Goal: Transaction & Acquisition: Purchase product/service

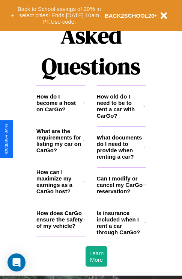
scroll to position [911, 0]
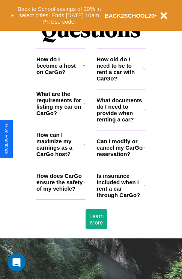
click at [145, 72] on icon at bounding box center [145, 69] width 2 height 6
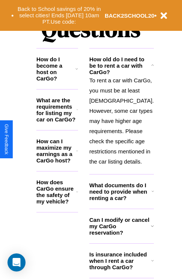
click at [78, 154] on icon at bounding box center [77, 151] width 2 height 6
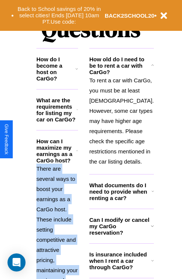
scroll to position [982, 0]
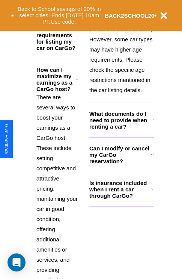
click at [121, 199] on h3 "Is insurance included when I rent a car through CarGo?" at bounding box center [120, 189] width 62 height 19
click at [59, 15] on button "Back to School savings of 20% in select cities! Ends [DATE] 10am PT. Use code:" at bounding box center [59, 15] width 91 height 23
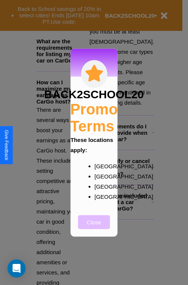
click at [94, 227] on button "Close" at bounding box center [94, 222] width 32 height 14
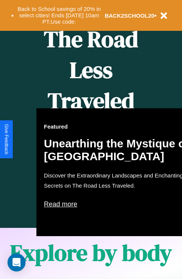
scroll to position [307, 0]
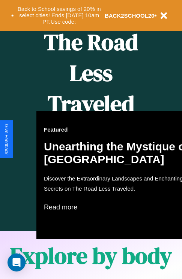
click at [91, 139] on div "Featured Unearthing the Mystique of [GEOGRAPHIC_DATA] Discover the Extraordinar…" at bounding box center [118, 175] width 165 height 128
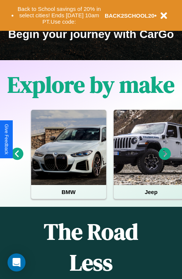
scroll to position [116, 0]
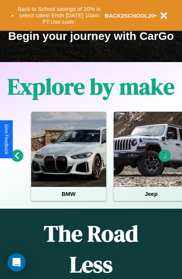
click at [165, 161] on icon at bounding box center [165, 156] width 12 height 12
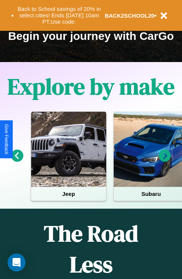
click at [165, 161] on icon at bounding box center [165, 156] width 12 height 12
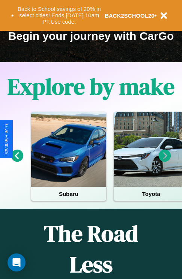
click at [17, 161] on icon at bounding box center [17, 156] width 12 height 12
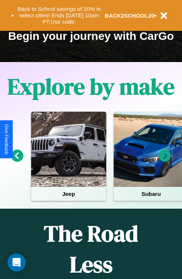
click at [165, 161] on icon at bounding box center [165, 156] width 12 height 12
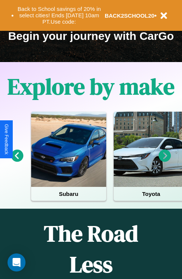
click at [165, 161] on icon at bounding box center [165, 156] width 12 height 12
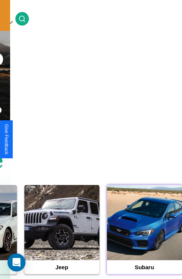
click at [144, 234] on div at bounding box center [144, 222] width 75 height 75
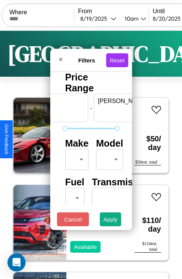
scroll to position [0, 47]
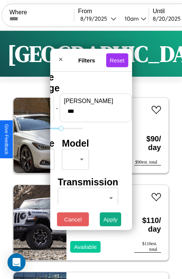
type input "***"
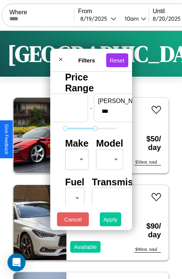
type input "*"
click at [111, 221] on button "Apply" at bounding box center [111, 219] width 22 height 14
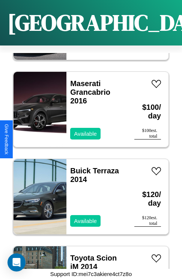
scroll to position [813, 0]
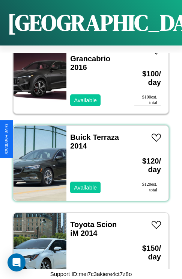
click at [88, 159] on div "Buick Terraza 2014 Available" at bounding box center [97, 163] width 61 height 75
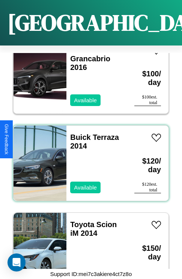
click at [88, 159] on div "Buick Terraza 2014 Available" at bounding box center [97, 163] width 61 height 75
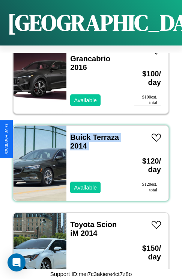
click at [88, 159] on div "Buick Terraza 2014 Available" at bounding box center [97, 163] width 61 height 75
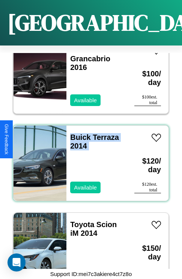
click at [88, 159] on div "Buick Terraza 2014 Available" at bounding box center [97, 163] width 61 height 75
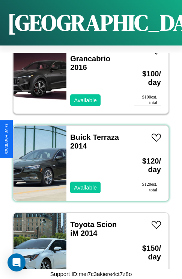
click at [88, 159] on div "Buick Terraza 2014 Available" at bounding box center [97, 163] width 61 height 75
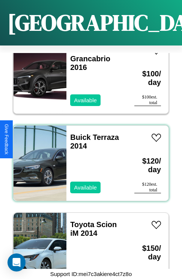
click at [88, 159] on div "Buick Terraza 2014 Available" at bounding box center [97, 163] width 61 height 75
click at [78, 133] on link "Buick Terraza 2014" at bounding box center [94, 141] width 49 height 17
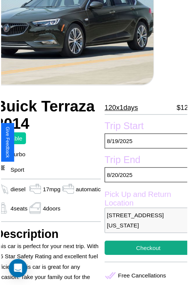
scroll to position [82, 33]
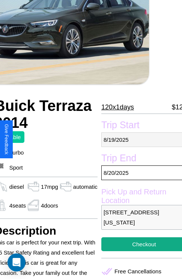
click at [139, 139] on p "[DATE]" at bounding box center [144, 139] width 86 height 15
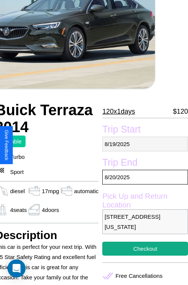
select select "*"
select select "****"
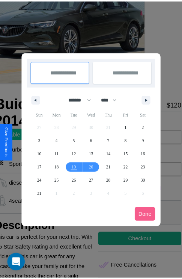
scroll to position [0, 33]
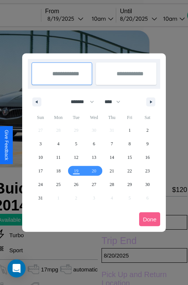
click at [76, 18] on div at bounding box center [94, 142] width 188 height 285
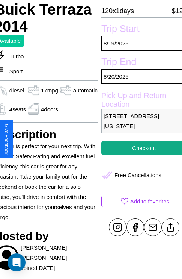
scroll to position [187, 33]
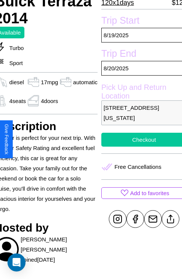
click at [139, 139] on button "Checkout" at bounding box center [144, 140] width 86 height 14
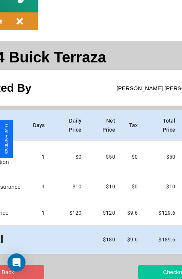
click at [145, 272] on button "Checkout" at bounding box center [174, 272] width 73 height 14
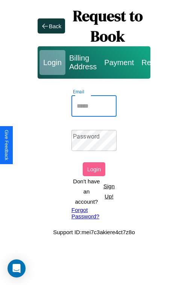
click at [94, 106] on input "Email" at bounding box center [93, 105] width 45 height 21
type input "**********"
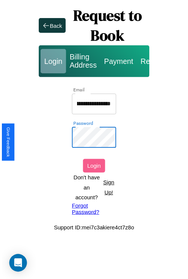
scroll to position [0, 0]
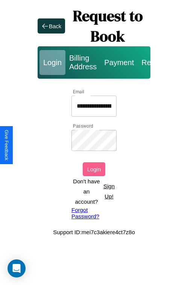
click at [94, 169] on button "Login" at bounding box center [94, 169] width 23 height 14
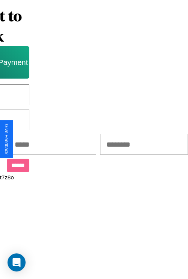
scroll to position [0, 128]
